Goal: Transaction & Acquisition: Purchase product/service

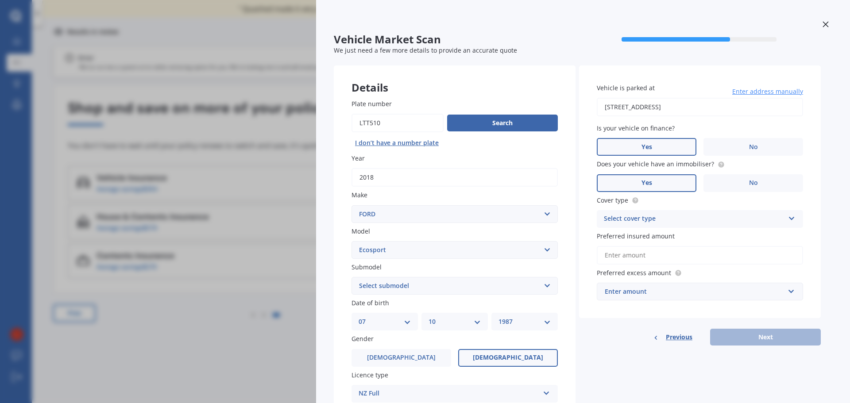
select select "FORD"
select select "ECOSPORT"
select select "07"
select select "10"
select select "1987"
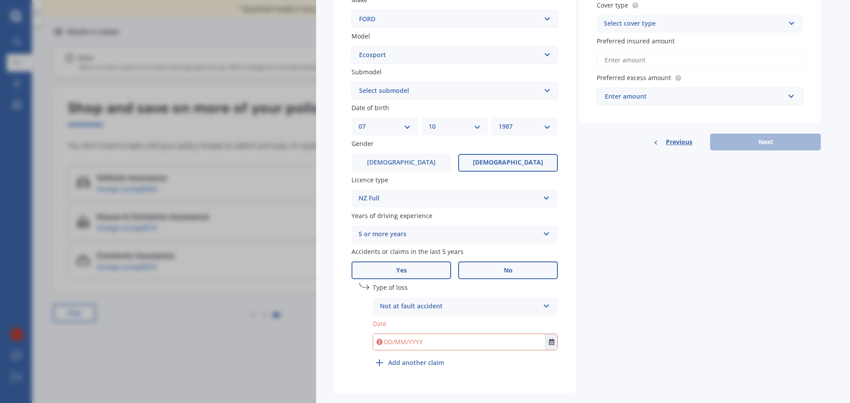
scroll to position [210, 0]
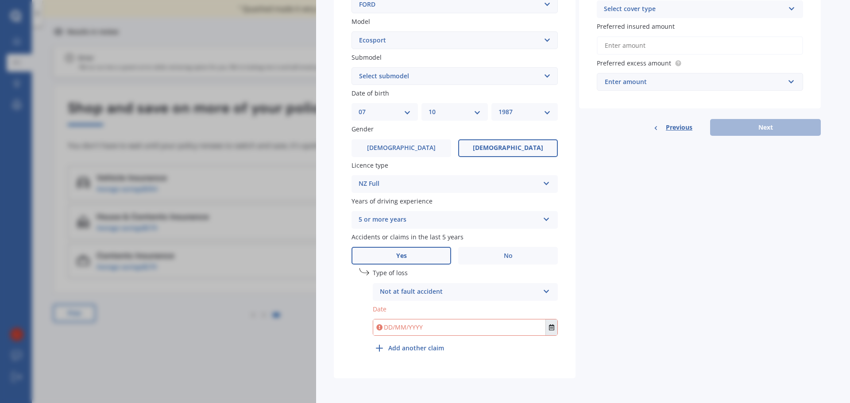
click at [547, 328] on button "Select date" at bounding box center [551, 328] width 12 height 16
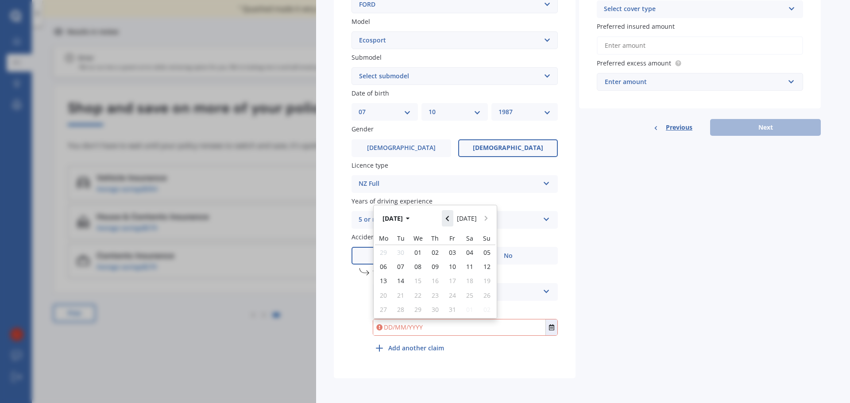
click at [453, 223] on button "Navigate back" at bounding box center [448, 218] width 12 height 16
click at [409, 217] on button "[DATE]" at bounding box center [397, 218] width 38 height 16
click at [426, 302] on div "Oct" at bounding box center [420, 303] width 30 height 28
click at [411, 217] on button "[DATE]" at bounding box center [397, 218] width 38 height 16
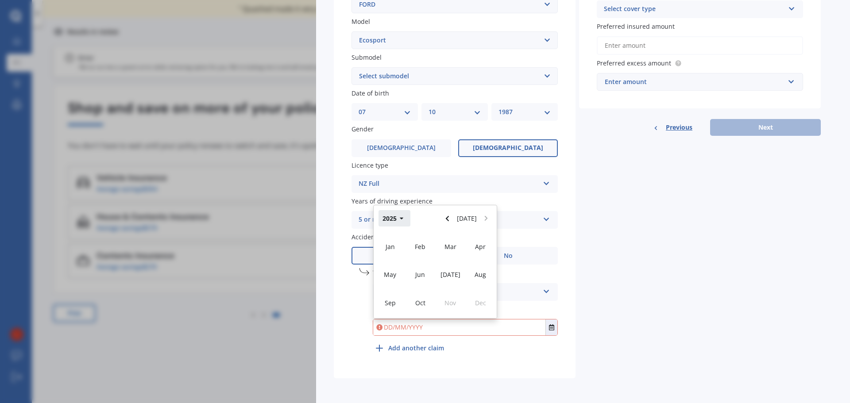
click at [394, 218] on button "2025" at bounding box center [394, 218] width 32 height 16
click at [394, 273] on span "2023" at bounding box center [390, 274] width 14 height 8
click at [394, 299] on span "Sep" at bounding box center [390, 303] width 11 height 8
click at [451, 257] on div "01" at bounding box center [451, 252] width 17 height 14
type input "[DATE]"
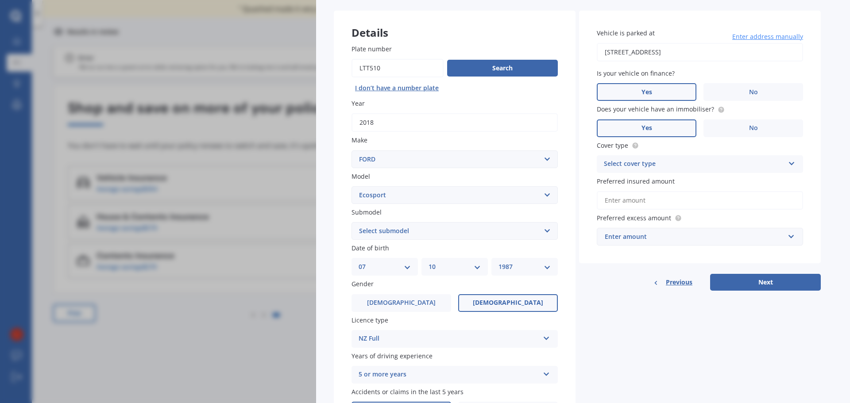
scroll to position [33, 0]
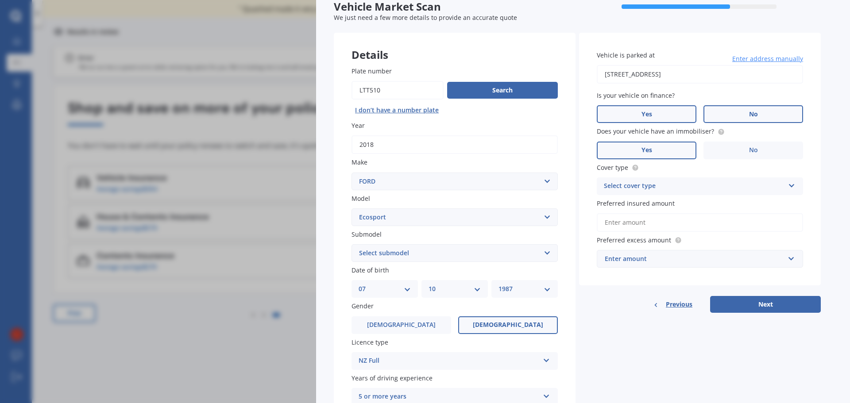
click at [742, 113] on label "No" at bounding box center [753, 114] width 100 height 18
click at [0, 0] on input "No" at bounding box center [0, 0] width 0 height 0
click at [714, 184] on div "Select cover type" at bounding box center [694, 186] width 181 height 11
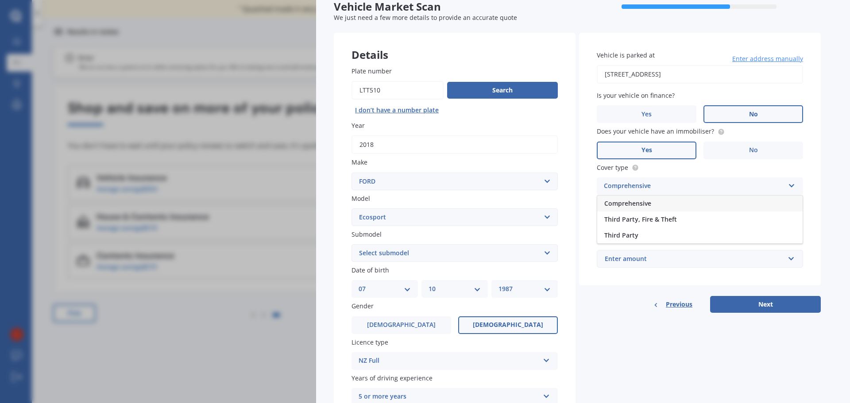
click at [699, 203] on div "Comprehensive" at bounding box center [699, 204] width 205 height 16
click at [698, 224] on input "Preferred insured amount" at bounding box center [700, 222] width 206 height 19
click at [812, 213] on div "Vehicle is parked at [STREET_ADDRESS] Enter address manually Is your vehicle on…" at bounding box center [700, 159] width 242 height 253
click at [790, 258] on input "text" at bounding box center [696, 258] width 198 height 17
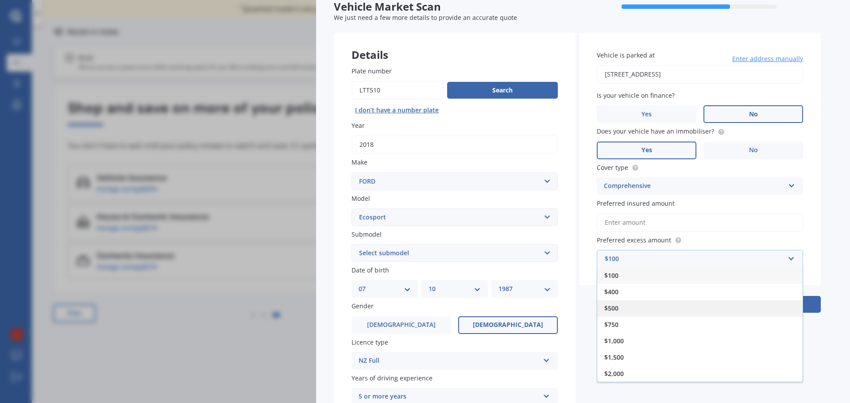
click at [634, 312] on div "$500" at bounding box center [699, 308] width 205 height 16
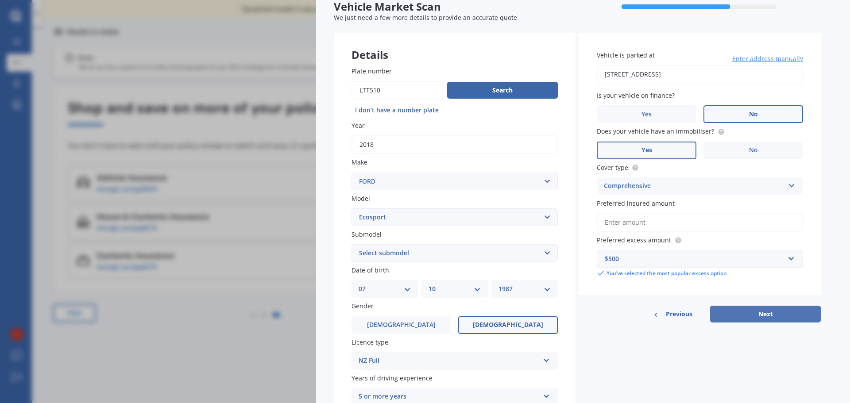
click at [803, 314] on button "Next" at bounding box center [765, 314] width 111 height 17
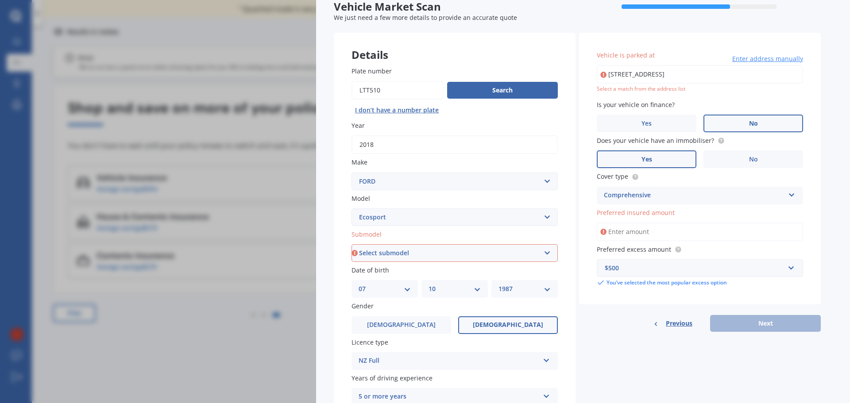
click at [452, 259] on select "Select submodel Titanium Diesel Titanium Petrol Trend Diesel Trend Petrol Turbo" at bounding box center [454, 253] width 206 height 18
select select "TREND PETROL"
click at [351, 244] on select "Select submodel Titanium Diesel Titanium Petrol Trend Diesel Trend Petrol Turbo" at bounding box center [454, 253] width 206 height 18
type input "[STREET_ADDRESS]"
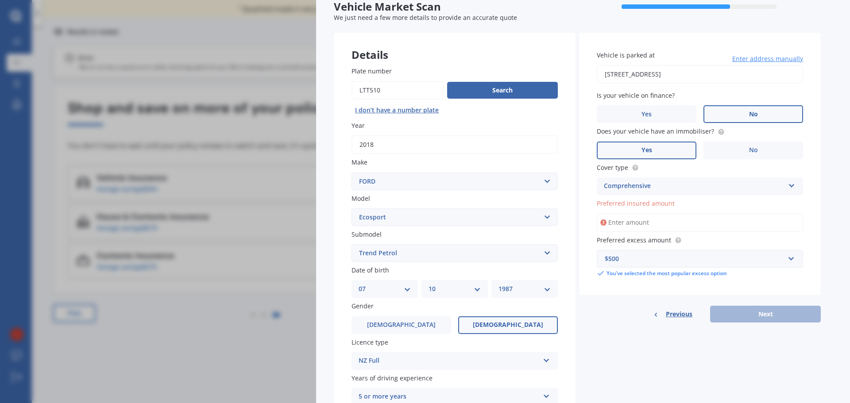
click at [652, 217] on input "Preferred insured amount" at bounding box center [700, 222] width 206 height 19
type input "$20,400"
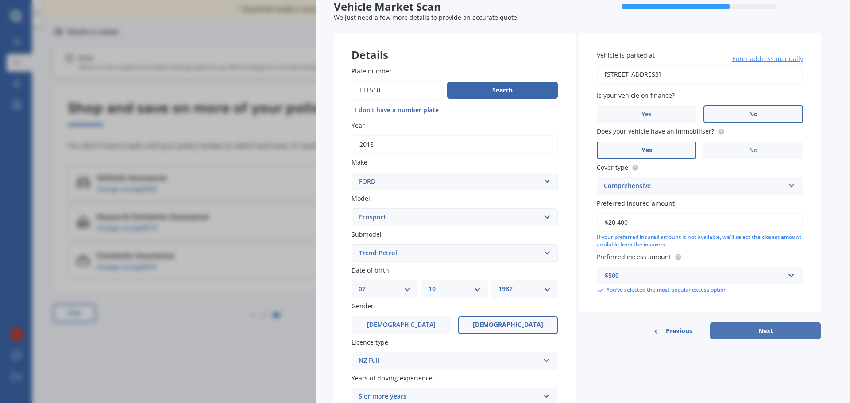
click at [763, 329] on button "Next" at bounding box center [765, 331] width 111 height 17
select select "07"
select select "10"
select select "1987"
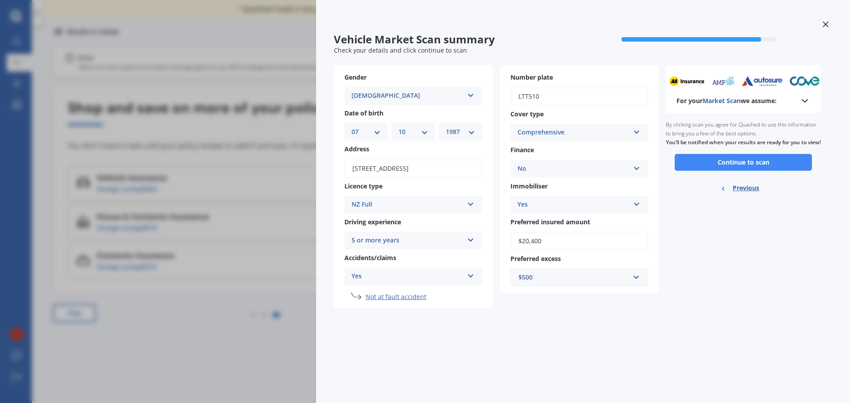
scroll to position [0, 0]
click at [702, 171] on button "Continue to scan" at bounding box center [742, 162] width 137 height 17
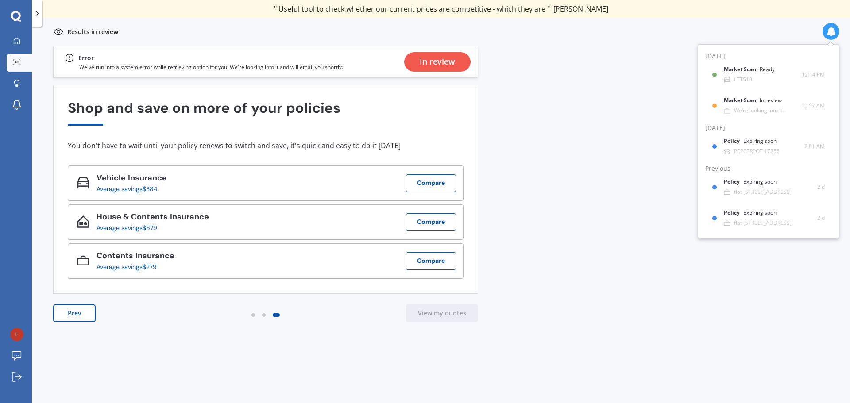
click at [585, 159] on div "Previous 80,000+ [DEMOGRAPHIC_DATA] consumers have signed up to shop and save t…" at bounding box center [441, 234] width 818 height 377
click at [436, 62] on div "In review" at bounding box center [437, 61] width 35 height 19
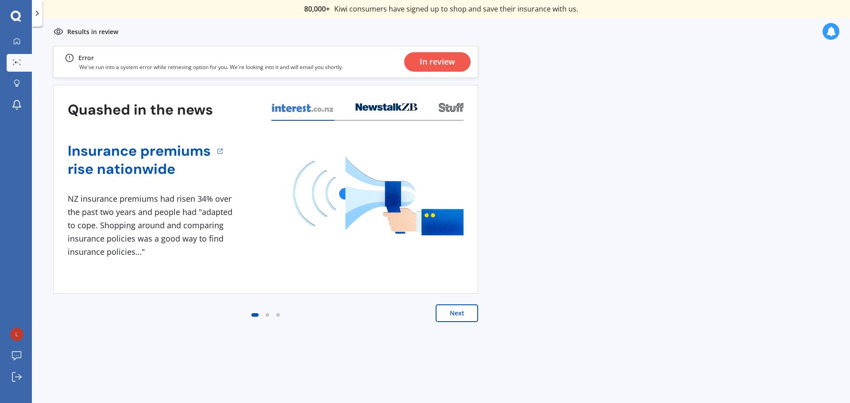
click at [445, 317] on button "Next" at bounding box center [456, 313] width 42 height 18
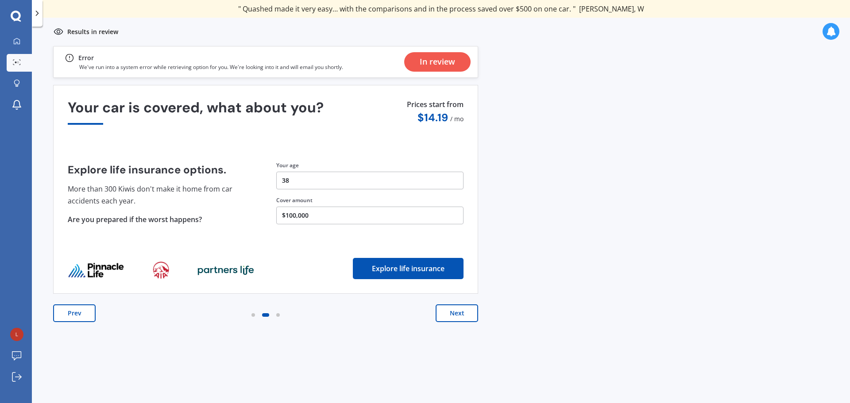
click at [458, 316] on button "Next" at bounding box center [456, 313] width 42 height 18
